Goal: Information Seeking & Learning: Check status

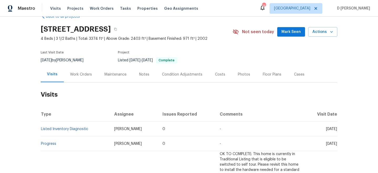
scroll to position [37, 0]
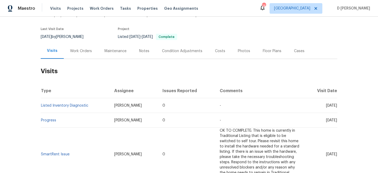
click at [80, 54] on div "Work Orders" at bounding box center [81, 51] width 34 height 16
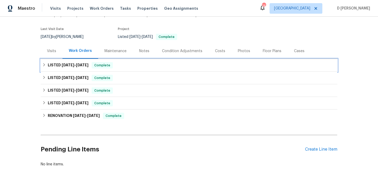
click at [46, 66] on div "LISTED 7/12/25 - 7/24/25 Complete" at bounding box center [189, 65] width 294 height 6
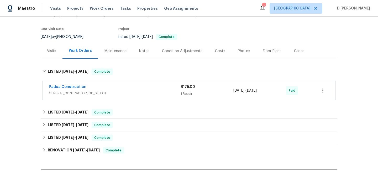
click at [113, 92] on span "GENERAL_CONTRACTOR, OD_SELECT" at bounding box center [115, 92] width 132 height 5
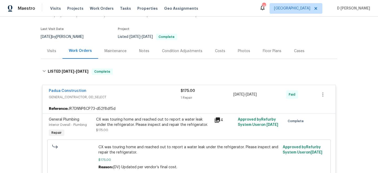
click at [51, 50] on div "Visits" at bounding box center [51, 50] width 9 height 5
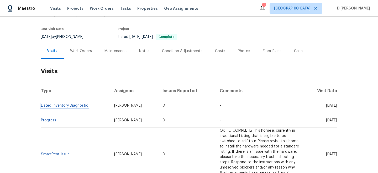
click at [71, 105] on link "Listed Inventory Diagnostic" at bounding box center [64, 106] width 47 height 4
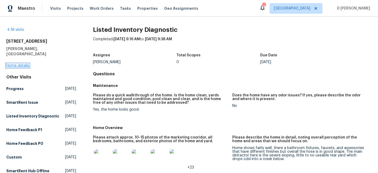
click at [18, 64] on link "Home details" at bounding box center [17, 66] width 23 height 4
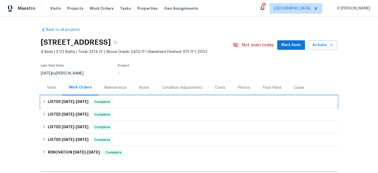
click at [47, 105] on div "LISTED 7/12/25 - 7/24/25 Complete" at bounding box center [189, 101] width 297 height 13
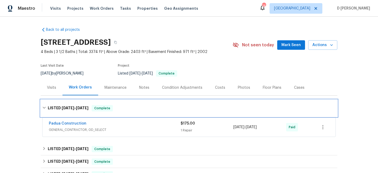
scroll to position [67, 0]
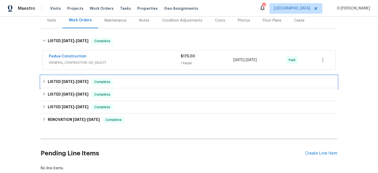
click at [45, 82] on icon at bounding box center [44, 81] width 4 height 4
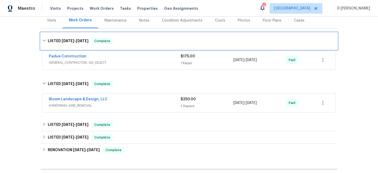
click at [45, 42] on icon at bounding box center [44, 41] width 4 height 4
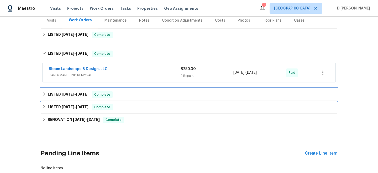
click at [48, 94] on h6 "LISTED 4/24/25 - 4/28/25" at bounding box center [68, 94] width 41 height 6
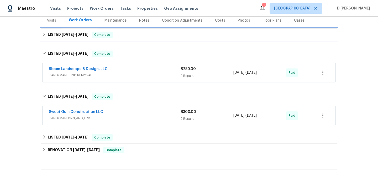
click at [47, 34] on div "LISTED 7/12/25 - 7/24/25 Complete" at bounding box center [189, 35] width 294 height 6
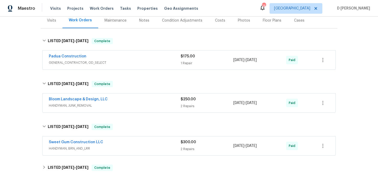
click at [121, 60] on span "GENERAL_CONTRACTOR, OD_SELECT" at bounding box center [115, 62] width 132 height 5
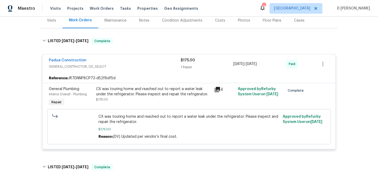
click at [50, 20] on div "Visits" at bounding box center [51, 20] width 9 height 5
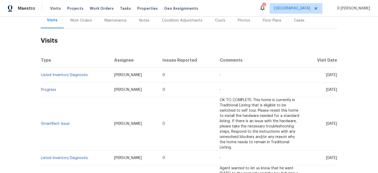
scroll to position [67, 0]
click at [81, 22] on div "Work Orders" at bounding box center [81, 20] width 22 height 5
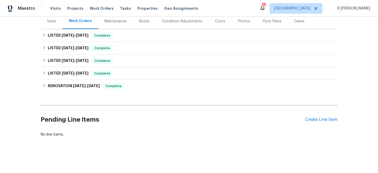
scroll to position [62, 0]
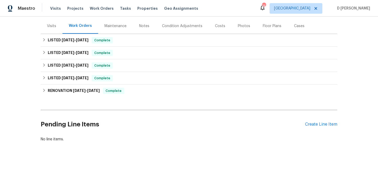
click at [50, 24] on div "Visits" at bounding box center [51, 25] width 9 height 5
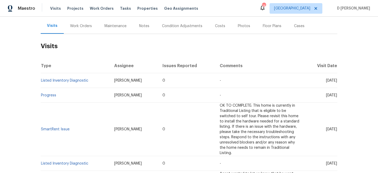
drag, startPoint x: 315, startPoint y: 79, endPoint x: 328, endPoint y: 80, distance: 12.6
click at [328, 80] on span "Thu, Aug 07 2025" at bounding box center [331, 81] width 11 height 4
copy span "Aug 07"
click at [77, 27] on div "Work Orders" at bounding box center [81, 25] width 22 height 5
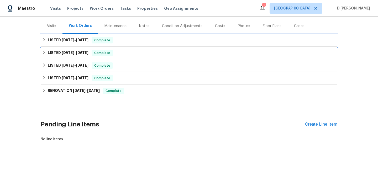
click at [47, 42] on div "LISTED 7/12/25 - 7/24/25 Complete" at bounding box center [189, 40] width 294 height 6
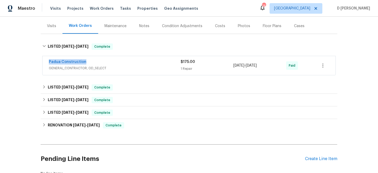
drag, startPoint x: 44, startPoint y: 61, endPoint x: 98, endPoint y: 61, distance: 53.6
click at [98, 61] on div "Padua Construction GENERAL_CONTRACTOR, OD_SELECT $175.00 1 Repair 7/23/2025 - 7…" at bounding box center [189, 65] width 293 height 19
copy link "Padua Construction"
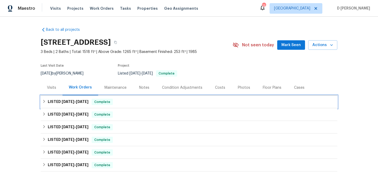
click at [46, 100] on icon at bounding box center [44, 101] width 4 height 4
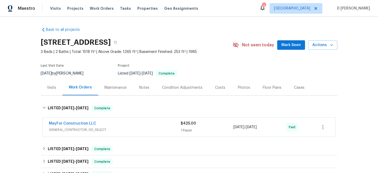
click at [113, 131] on span "GENERAL_CONTRACTOR, OD_SELECT" at bounding box center [115, 129] width 132 height 5
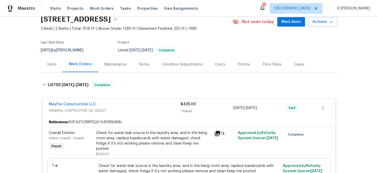
scroll to position [52, 0]
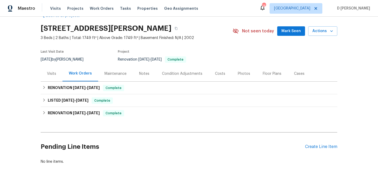
scroll to position [23, 0]
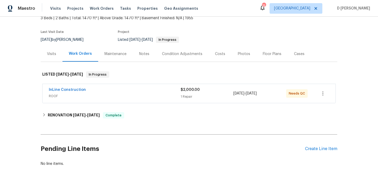
scroll to position [35, 0]
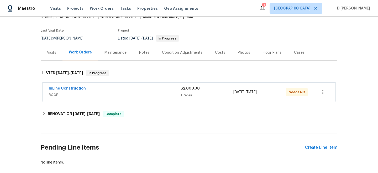
click at [120, 91] on div "InLine Construction" at bounding box center [115, 89] width 132 height 6
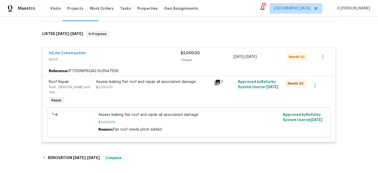
scroll to position [58, 0]
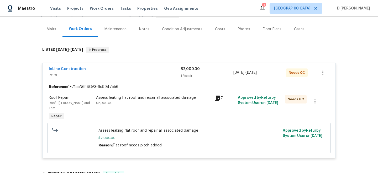
click at [58, 71] on span "InLine Construction" at bounding box center [67, 68] width 37 height 5
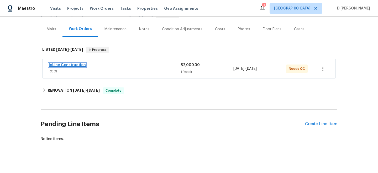
click at [70, 64] on link "InLine Construction" at bounding box center [67, 65] width 37 height 4
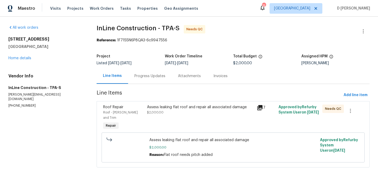
click at [146, 75] on div "Progress Updates" at bounding box center [150, 75] width 31 height 5
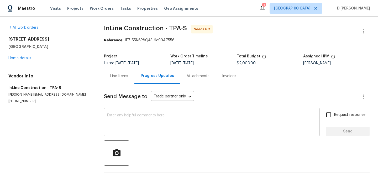
scroll to position [23, 0]
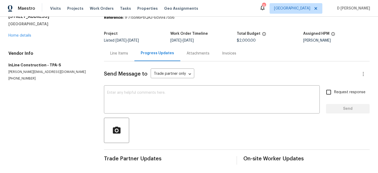
click at [114, 53] on div "Line Items" at bounding box center [119, 53] width 18 height 5
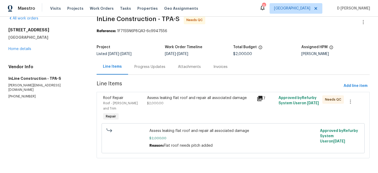
scroll to position [4, 0]
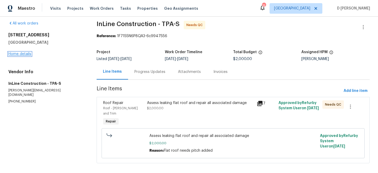
click at [29, 53] on link "Home details" at bounding box center [19, 54] width 23 height 4
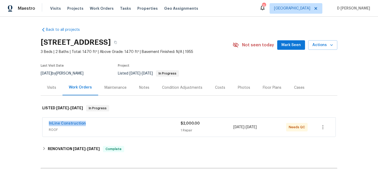
drag, startPoint x: 47, startPoint y: 124, endPoint x: 115, endPoint y: 124, distance: 67.8
click at [115, 124] on div "InLine Construction ROOF $2,000.00 1 Repair 8/13/2025 - 8/18/2025 Needs QC" at bounding box center [189, 126] width 293 height 19
copy link "InLine Construction"
click at [120, 42] on button "button" at bounding box center [115, 42] width 9 height 9
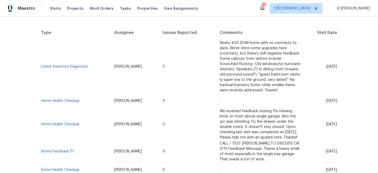
scroll to position [95, 0]
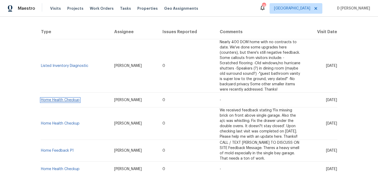
click at [64, 99] on link "Home Health Checkup" at bounding box center [60, 100] width 39 height 4
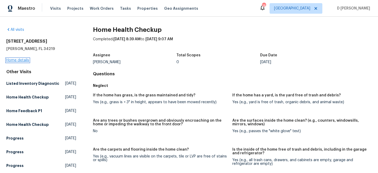
click at [21, 60] on link "Home details" at bounding box center [17, 60] width 23 height 4
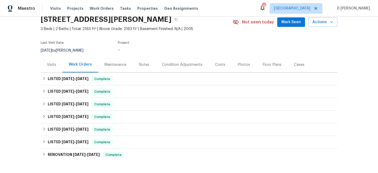
scroll to position [26, 0]
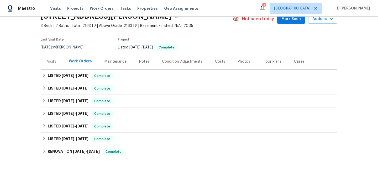
click at [45, 62] on div "Visits" at bounding box center [52, 62] width 22 height 16
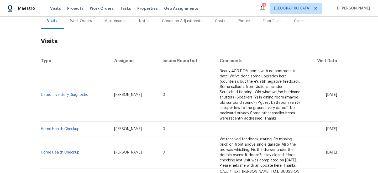
scroll to position [81, 0]
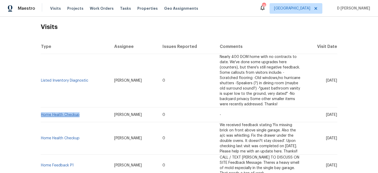
drag, startPoint x: 90, startPoint y: 117, endPoint x: 41, endPoint y: 115, distance: 49.4
click at [41, 115] on td "Home Health Checkup" at bounding box center [75, 114] width 69 height 15
copy link "Home Health Checkup"
click at [104, 88] on td "Listed Inventory Diagnostic" at bounding box center [75, 80] width 69 height 53
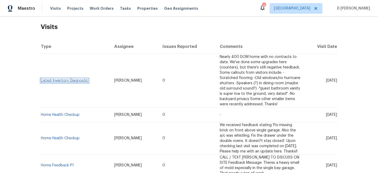
click at [70, 81] on link "Listed Inventory Diagnostic" at bounding box center [64, 81] width 47 height 4
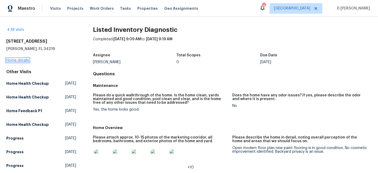
click at [18, 61] on link "Home details" at bounding box center [17, 60] width 23 height 4
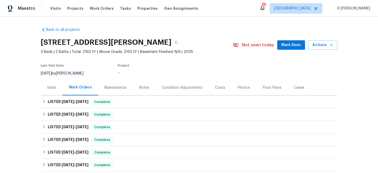
click at [52, 88] on div "Visits" at bounding box center [51, 87] width 9 height 5
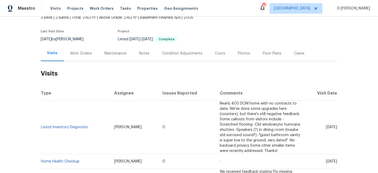
scroll to position [34, 0]
drag, startPoint x: 89, startPoint y: 126, endPoint x: 45, endPoint y: 125, distance: 44.2
click at [45, 125] on td "Listed Inventory Diagnostic" at bounding box center [75, 127] width 69 height 53
copy link "Listed Inventory Diagnostic"
drag, startPoint x: 316, startPoint y: 126, endPoint x: 328, endPoint y: 126, distance: 12.1
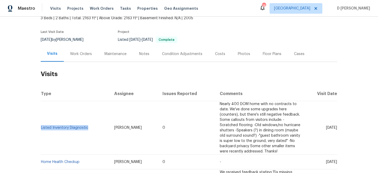
click at [328, 126] on span "Fri, Aug 29 2025" at bounding box center [331, 128] width 11 height 4
copy span "Aug 29"
click at [71, 128] on link "Listed Inventory Diagnostic" at bounding box center [64, 128] width 47 height 4
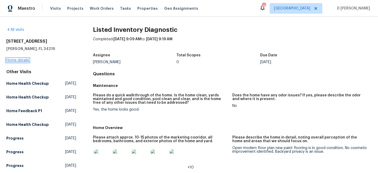
click at [19, 61] on link "Home details" at bounding box center [17, 60] width 23 height 4
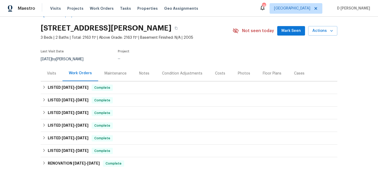
click at [54, 77] on div "Visits" at bounding box center [52, 73] width 22 height 16
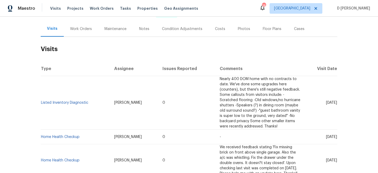
scroll to position [63, 0]
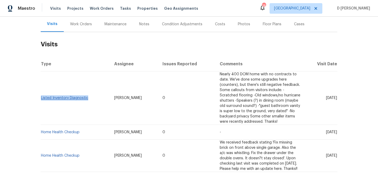
drag, startPoint x: 91, startPoint y: 97, endPoint x: 42, endPoint y: 96, distance: 49.4
click at [42, 96] on td "Listed Inventory Diagnostic" at bounding box center [75, 97] width 69 height 53
copy link "Listed Inventory Diagnostic"
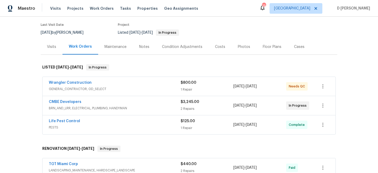
scroll to position [41, 0]
click at [138, 103] on div "CMBE Developers" at bounding box center [115, 102] width 132 height 6
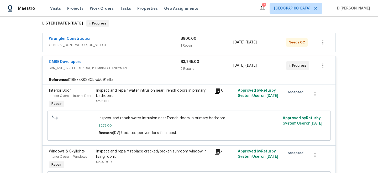
scroll to position [56, 0]
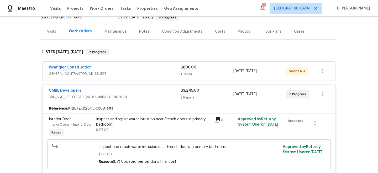
click at [133, 72] on span "GENERAL_CONTRACTOR, OD_SELECT" at bounding box center [115, 73] width 132 height 5
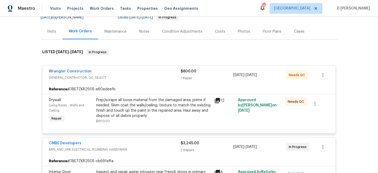
click at [217, 102] on icon at bounding box center [217, 100] width 5 height 5
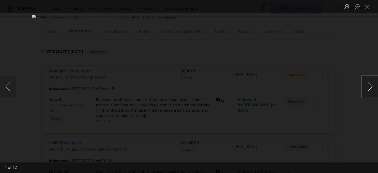
click at [370, 84] on button "Next image" at bounding box center [371, 86] width 16 height 21
click at [366, 8] on button "Close lightbox" at bounding box center [368, 6] width 11 height 9
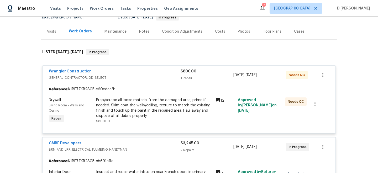
click at [99, 79] on span "GENERAL_CONTRACTOR, OD_SELECT" at bounding box center [115, 77] width 132 height 5
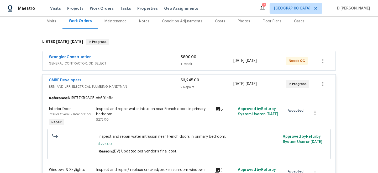
scroll to position [68, 0]
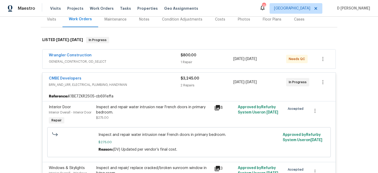
click at [94, 84] on span "BRN_AND_LRR, ELECTRICAL, PLUMBING, HANDYMAN" at bounding box center [115, 84] width 132 height 5
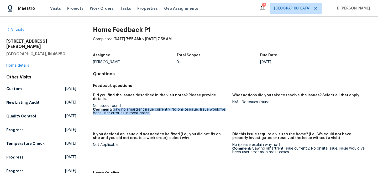
drag, startPoint x: 113, startPoint y: 105, endPoint x: 151, endPoint y: 109, distance: 38.3
click at [152, 109] on p "Comment: Saw no smartrent issue currently. No onsite issue. Issue would’ve been…" at bounding box center [160, 110] width 135 height 7
copy p "Saw no smartrent issue currently. No onsite issue. Issue would’ve been user err…"
